Goal: Book appointment/travel/reservation

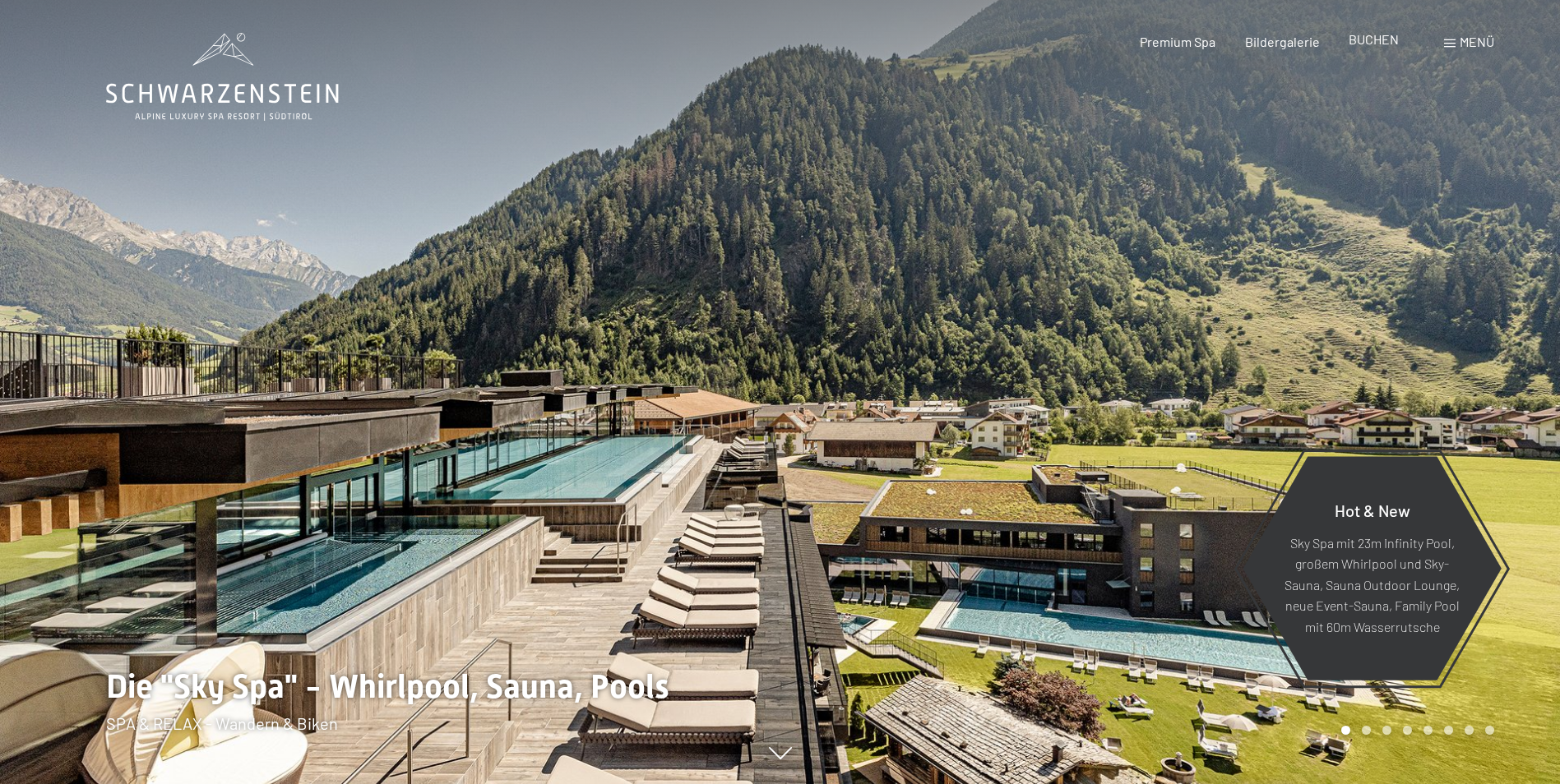
click at [1378, 48] on div "BUCHEN" at bounding box center [1373, 40] width 51 height 18
click at [1374, 41] on span "BUCHEN" at bounding box center [1373, 39] width 51 height 16
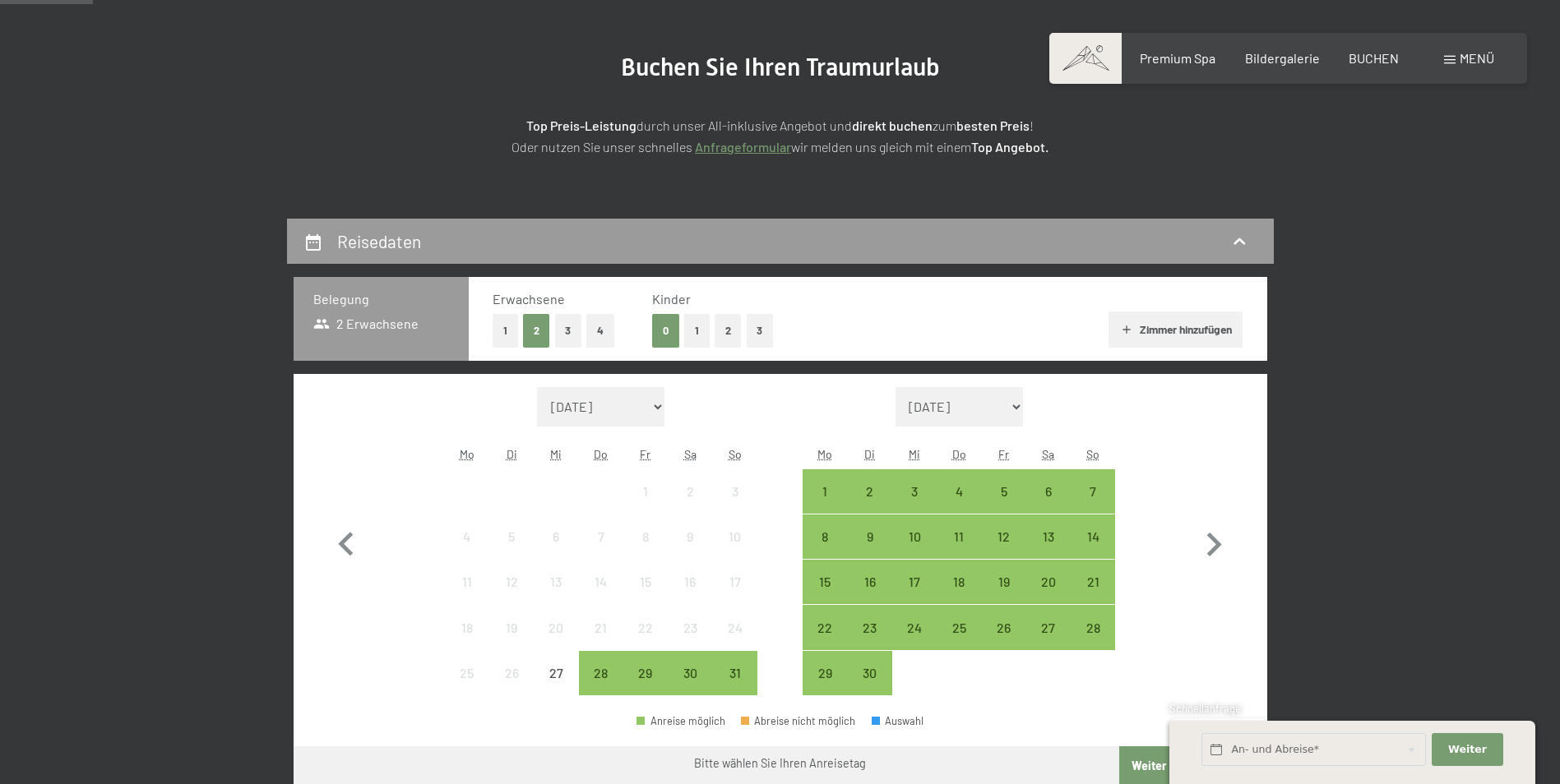
scroll to position [329, 0]
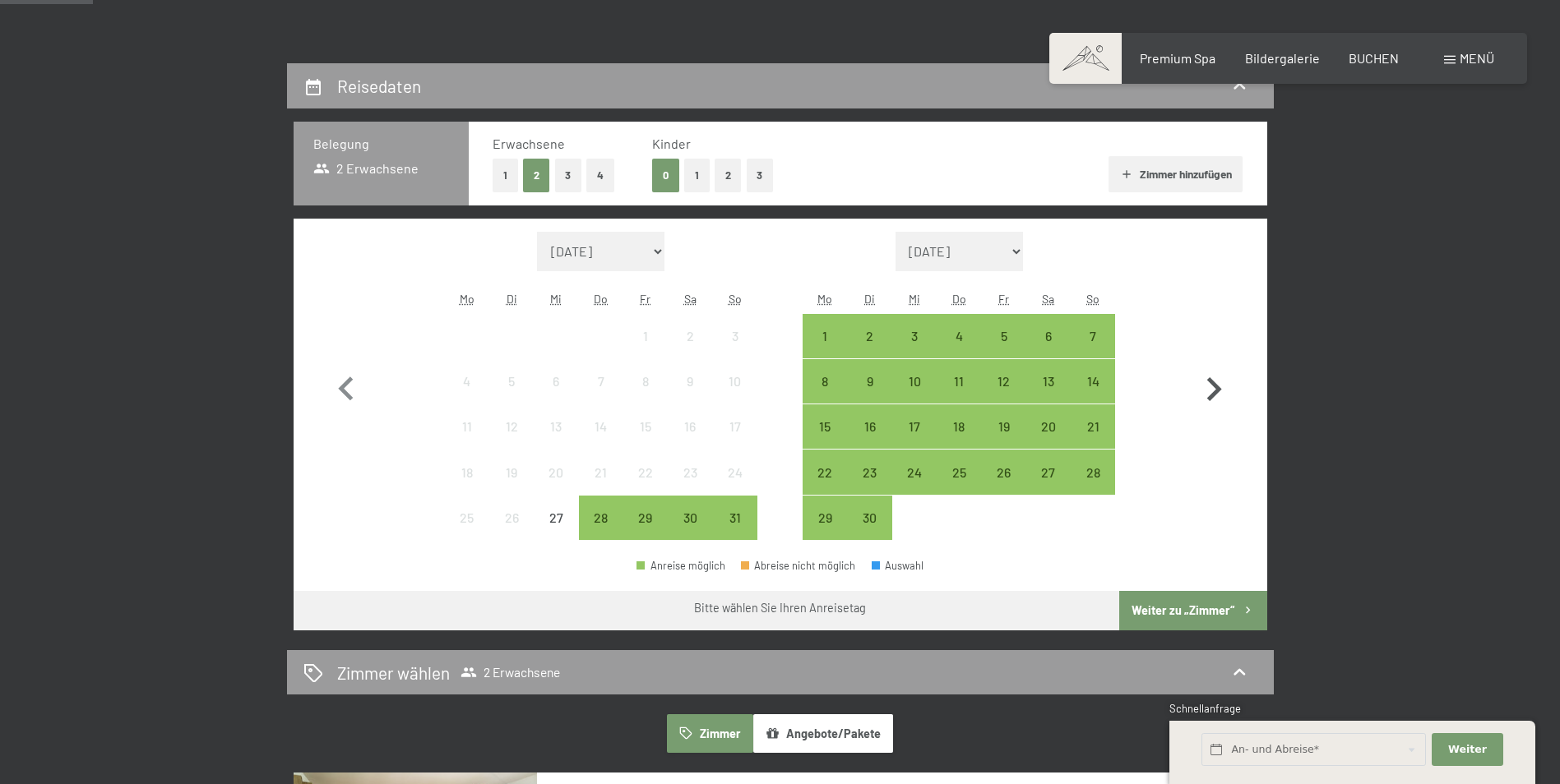
click at [1212, 394] on icon "button" at bounding box center [1214, 389] width 15 height 24
select select "[DATE]"
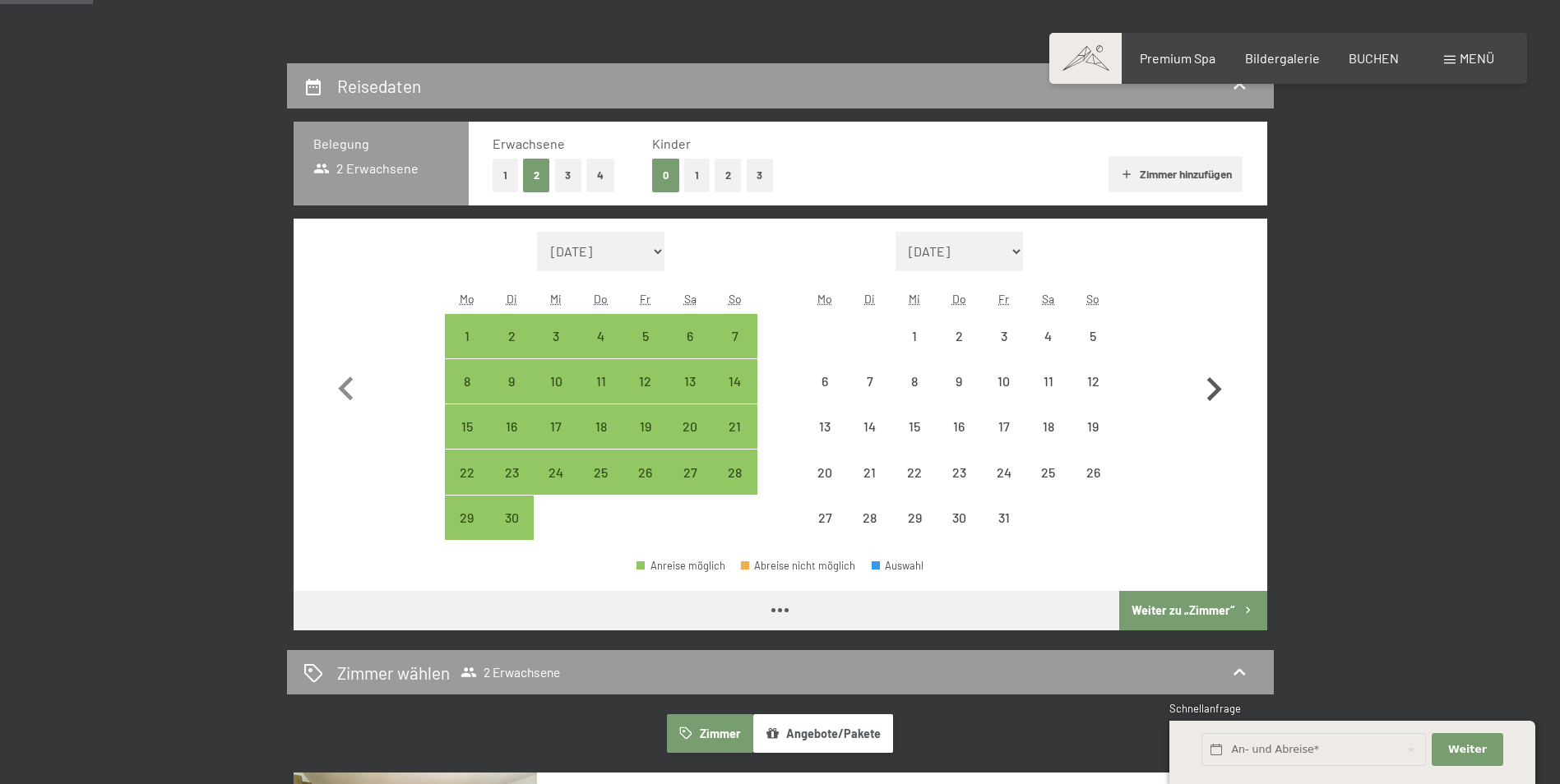
select select "[DATE]"
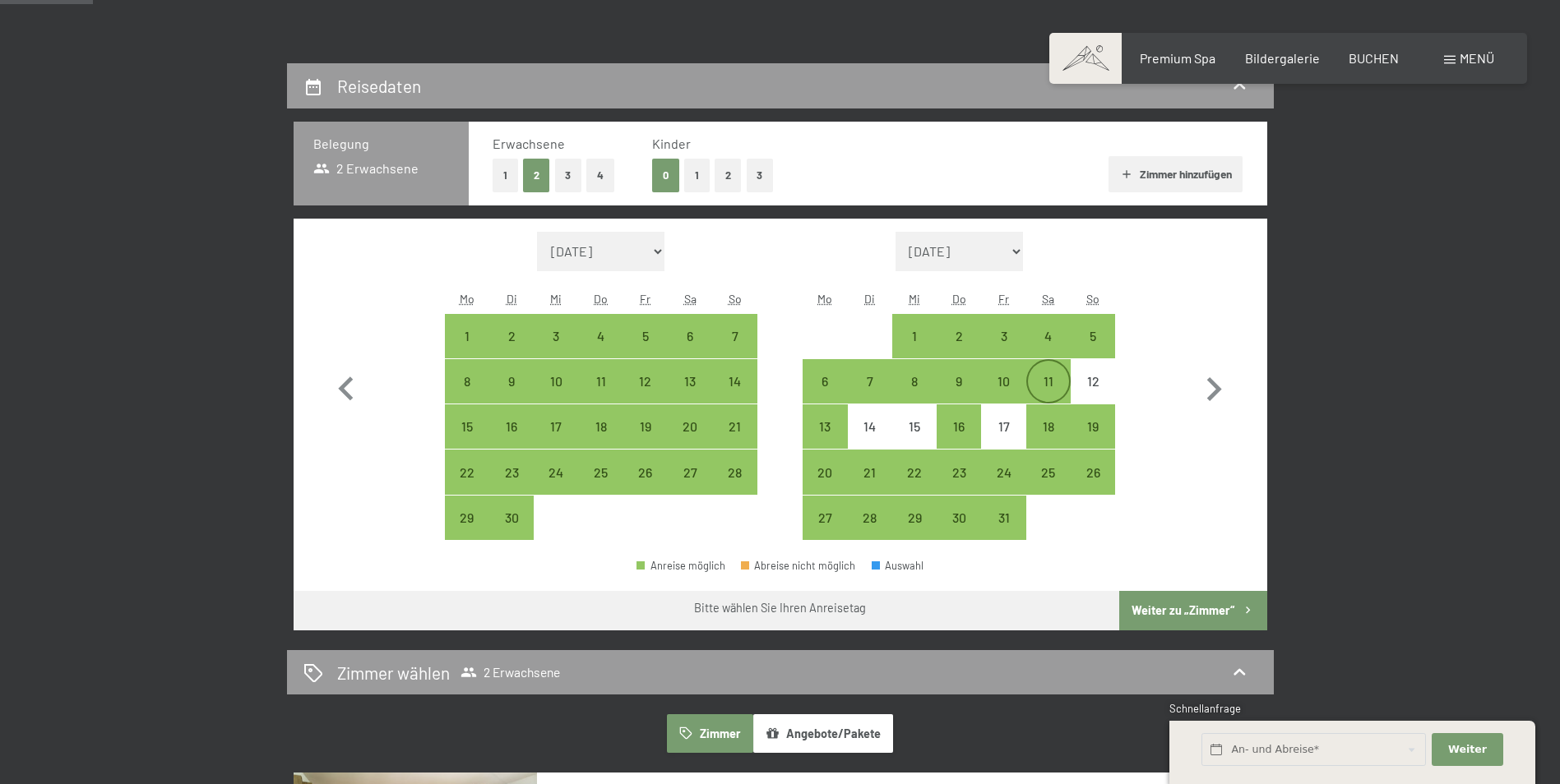
click at [1060, 381] on div "11" at bounding box center [1049, 395] width 41 height 41
select select "[DATE]"
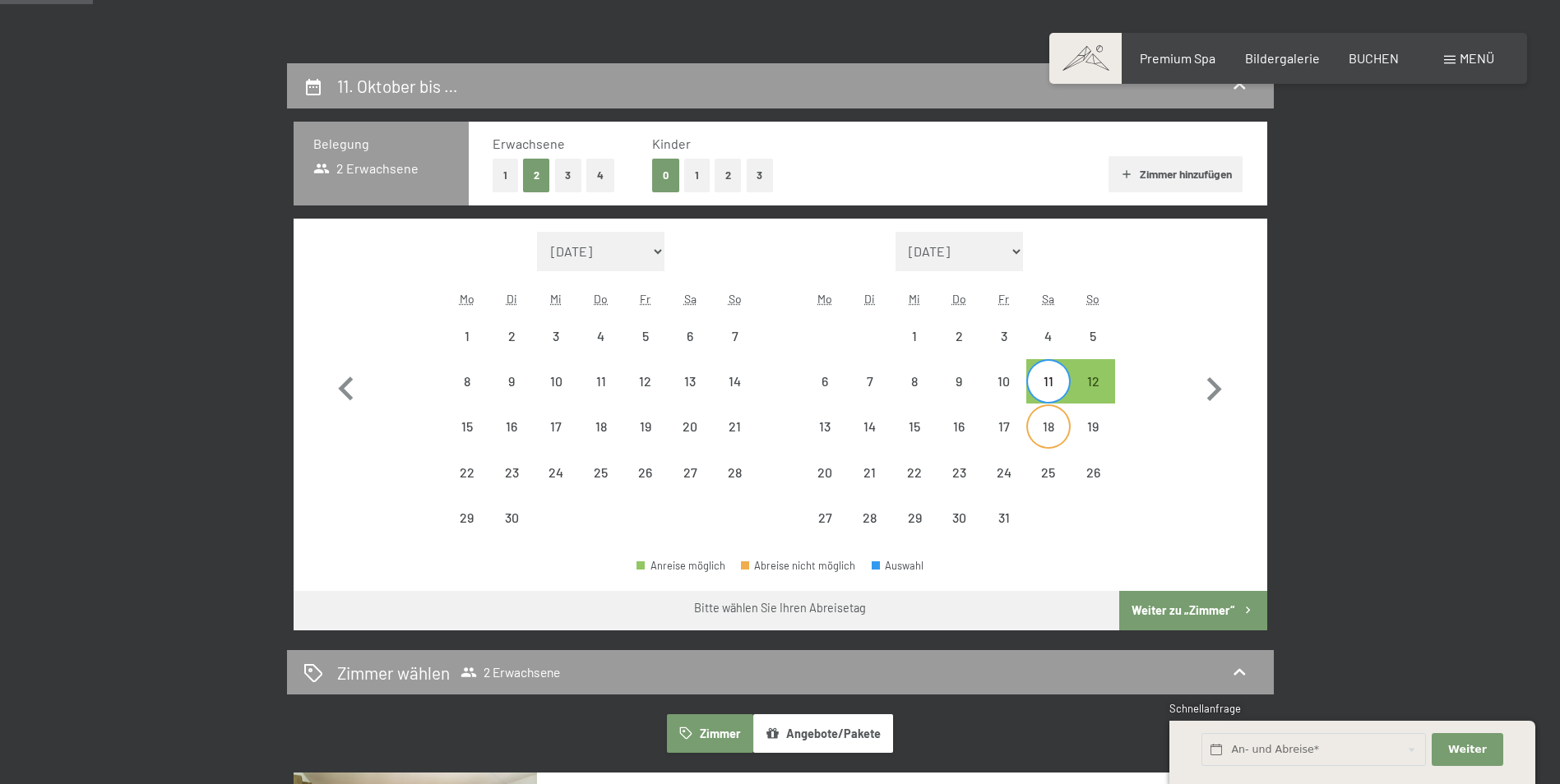
click at [1047, 431] on div "18" at bounding box center [1049, 441] width 41 height 41
select select "[DATE]"
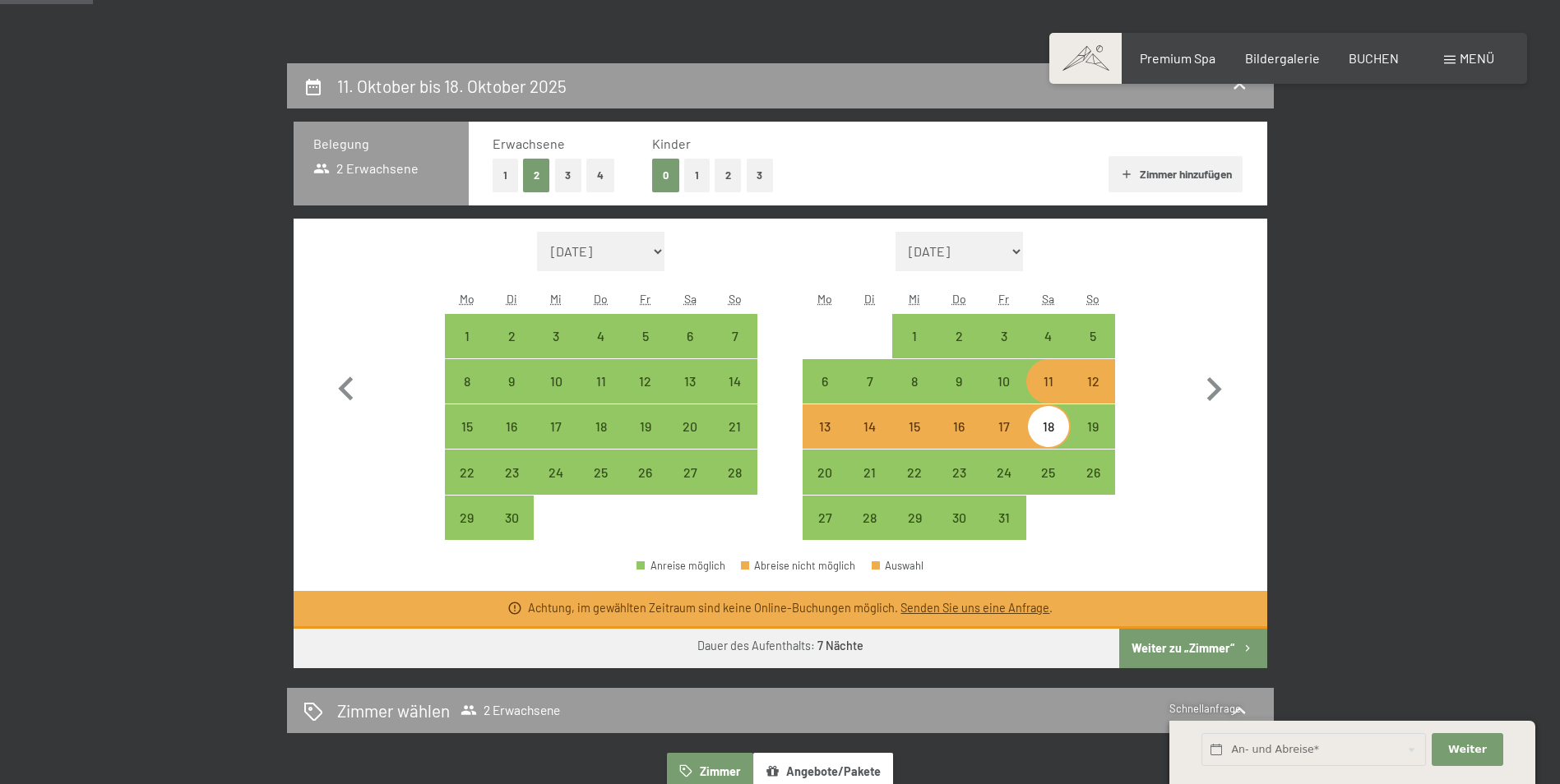
click at [1054, 432] on div "18" at bounding box center [1049, 441] width 41 height 41
select select "[DATE]"
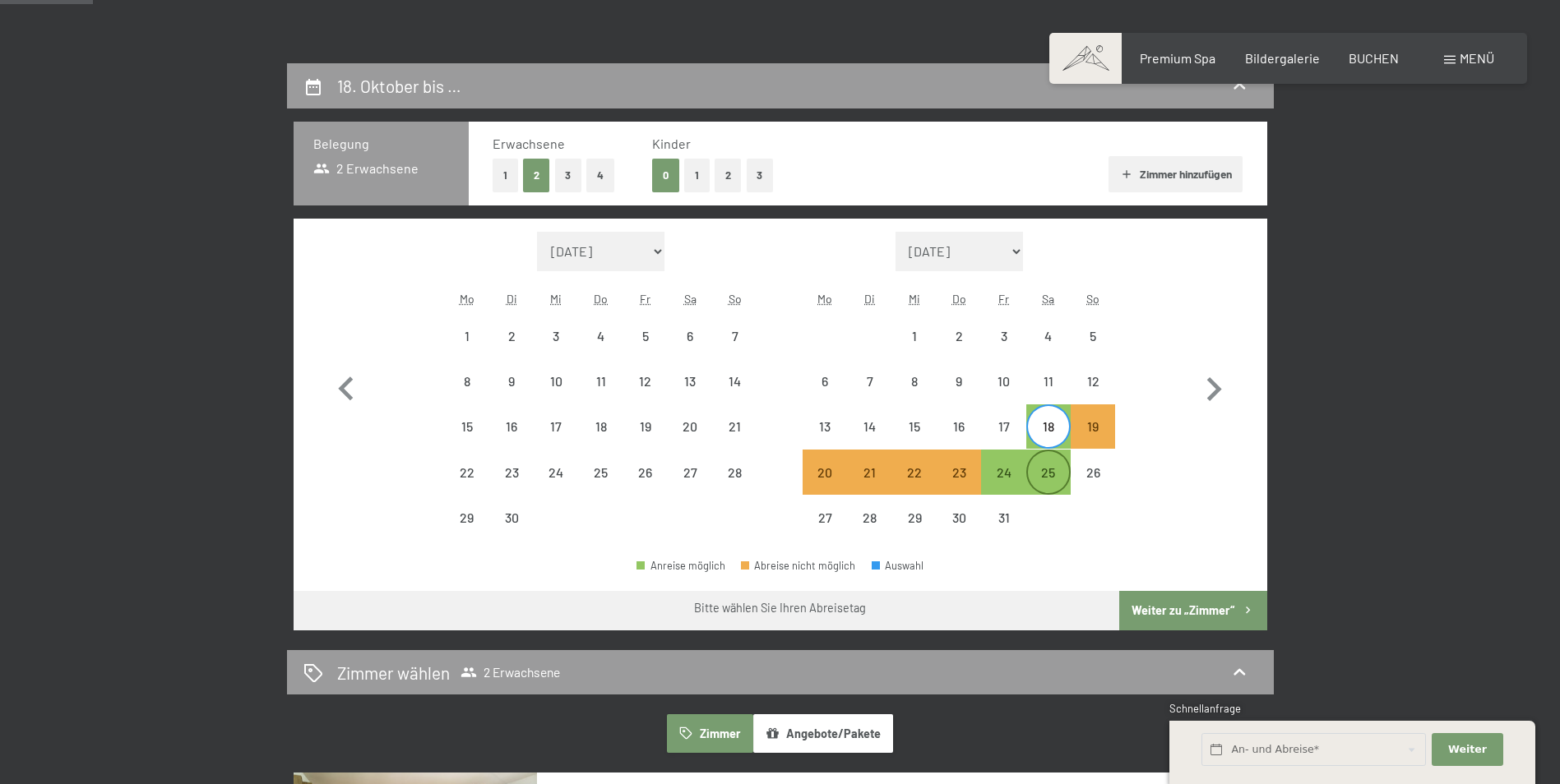
click at [1050, 472] on div "25" at bounding box center [1049, 486] width 41 height 41
select select "[DATE]"
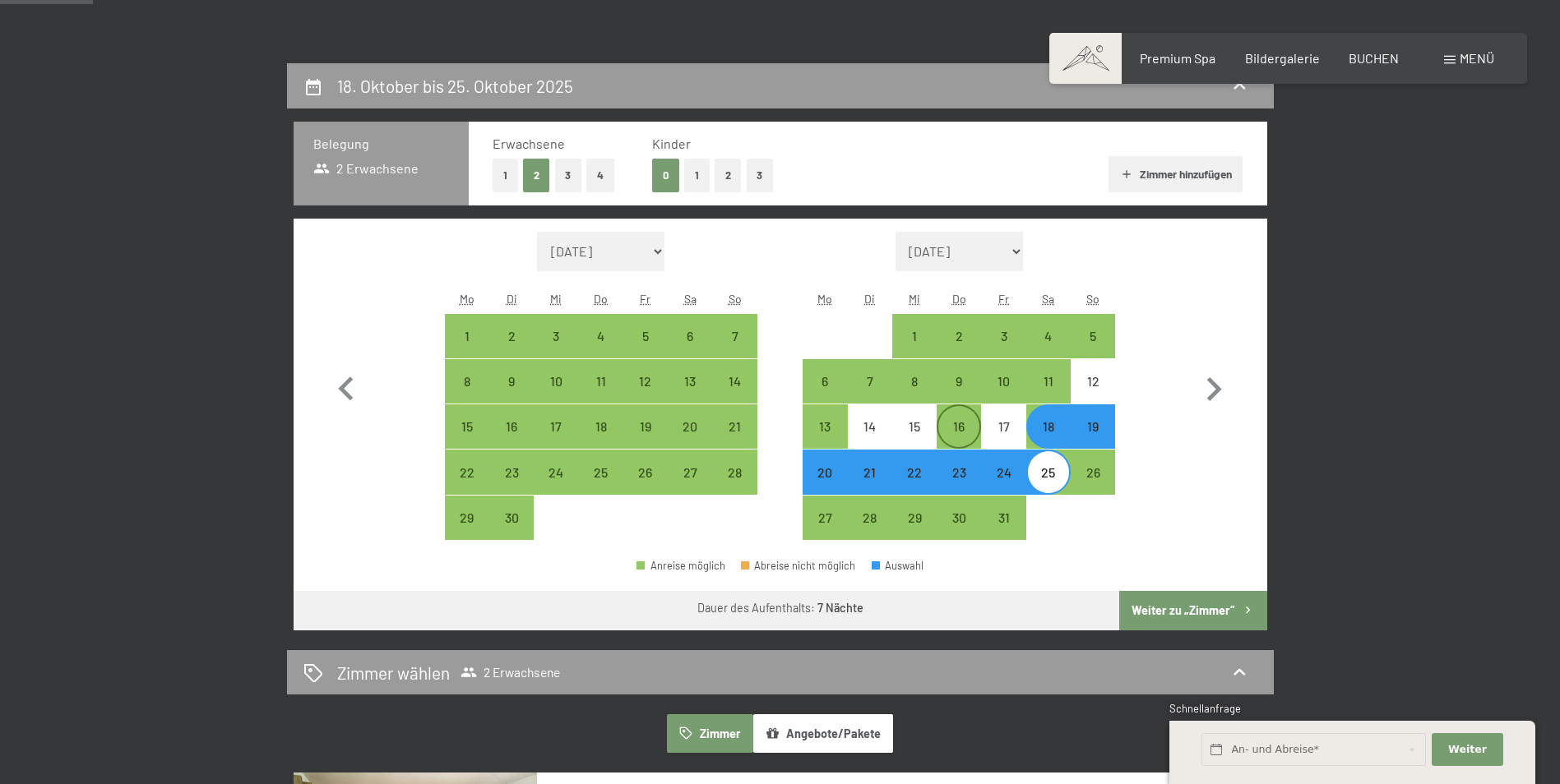
click at [963, 427] on div "16" at bounding box center [959, 441] width 41 height 41
select select "[DATE]"
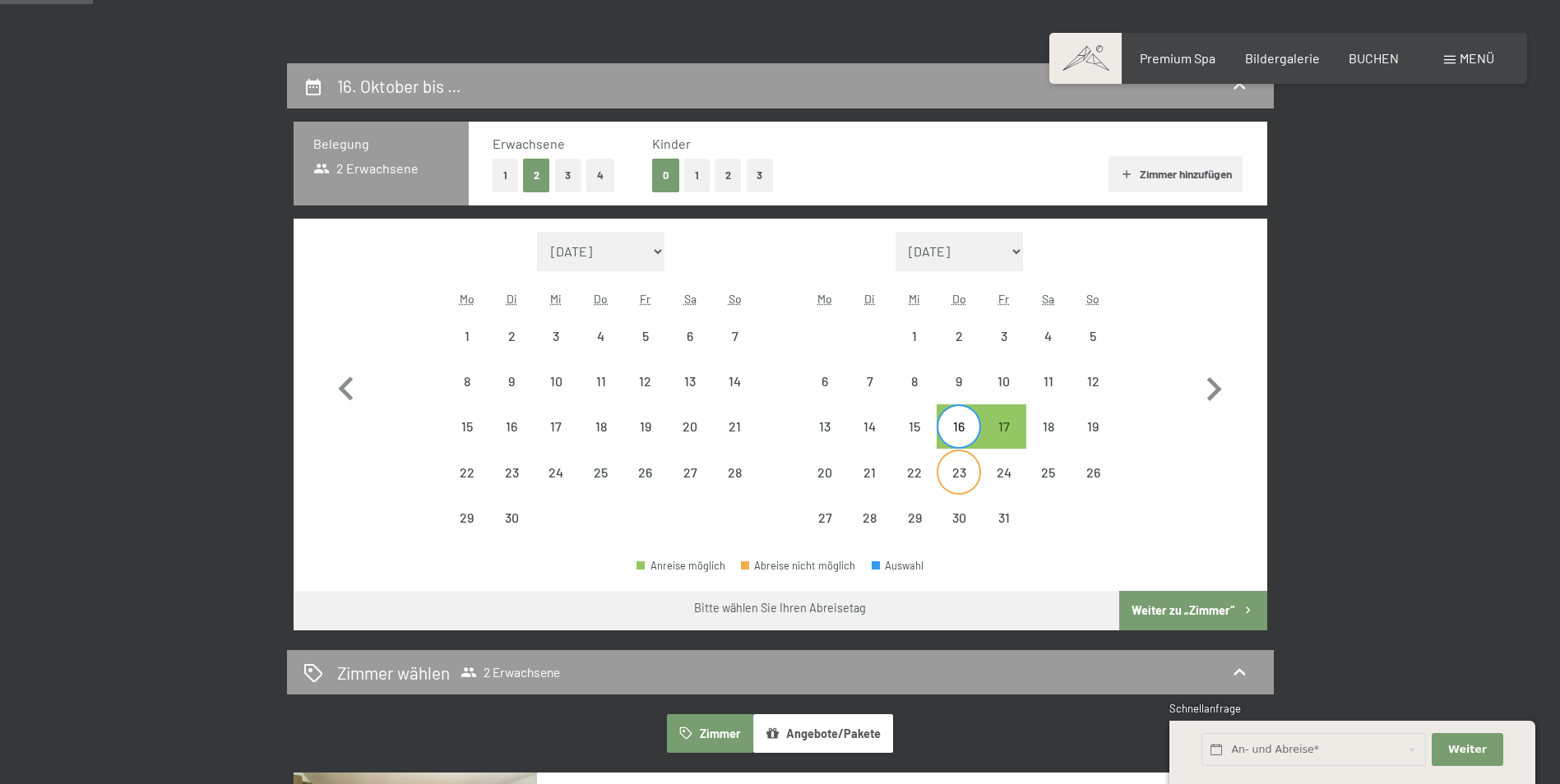
click at [964, 466] on div "23" at bounding box center [959, 486] width 41 height 41
select select "[DATE]"
